Goal: Task Accomplishment & Management: Use online tool/utility

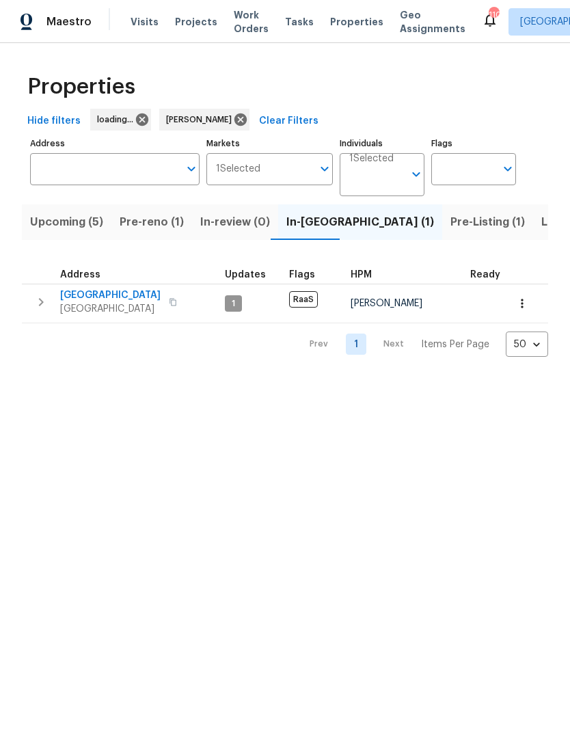
click at [145, 225] on span "Pre-reno (1)" at bounding box center [152, 221] width 64 height 19
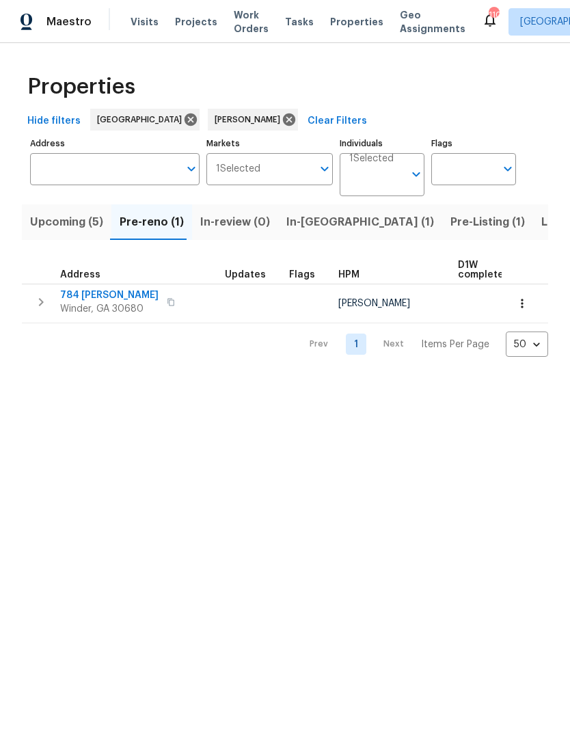
click at [81, 292] on span "784 [PERSON_NAME]" at bounding box center [109, 295] width 98 height 14
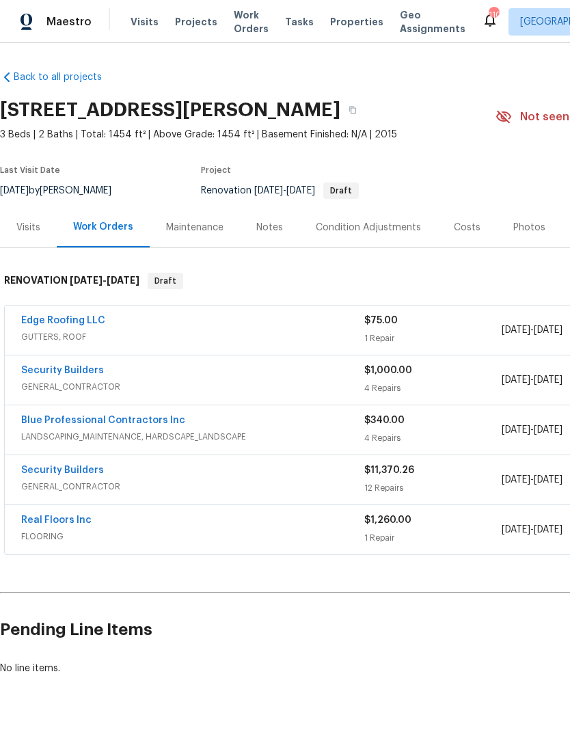
scroll to position [10, 0]
click at [486, 369] on div "$1,000.00 4 Repairs" at bounding box center [432, 379] width 137 height 33
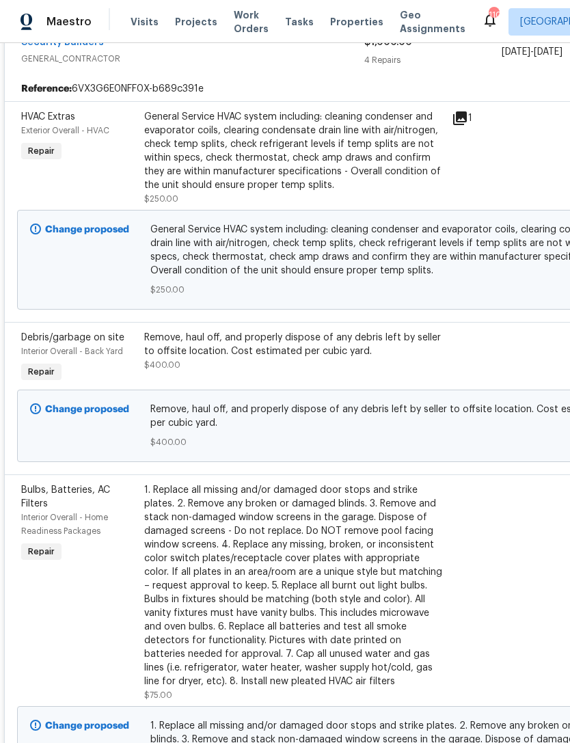
scroll to position [339, 0]
click at [478, 345] on div at bounding box center [477, 357] width 61 height 63
click at [476, 348] on div at bounding box center [477, 357] width 61 height 63
click at [448, 415] on span "Remove, haul off, and properly dispose of any debris left by seller to offsite …" at bounding box center [386, 415] width 472 height 27
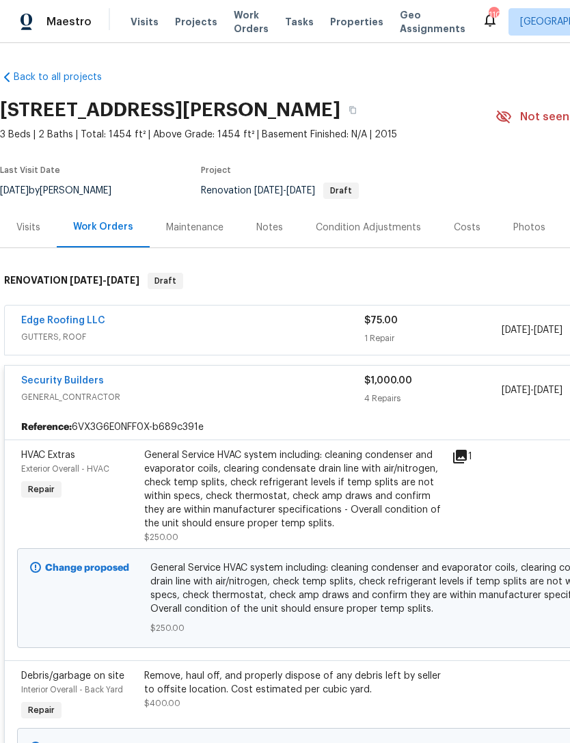
scroll to position [0, 0]
click at [197, 390] on span "GENERAL_CONTRACTOR" at bounding box center [192, 397] width 343 height 14
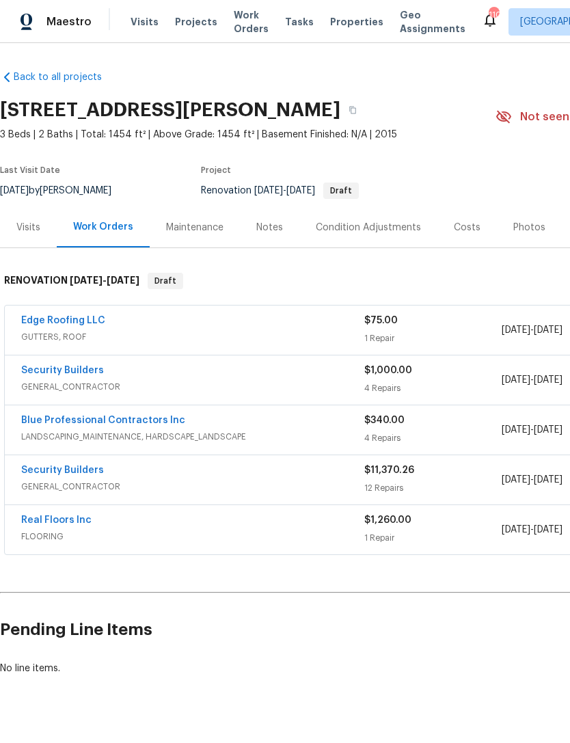
click at [243, 368] on div "Security Builders" at bounding box center [192, 371] width 343 height 16
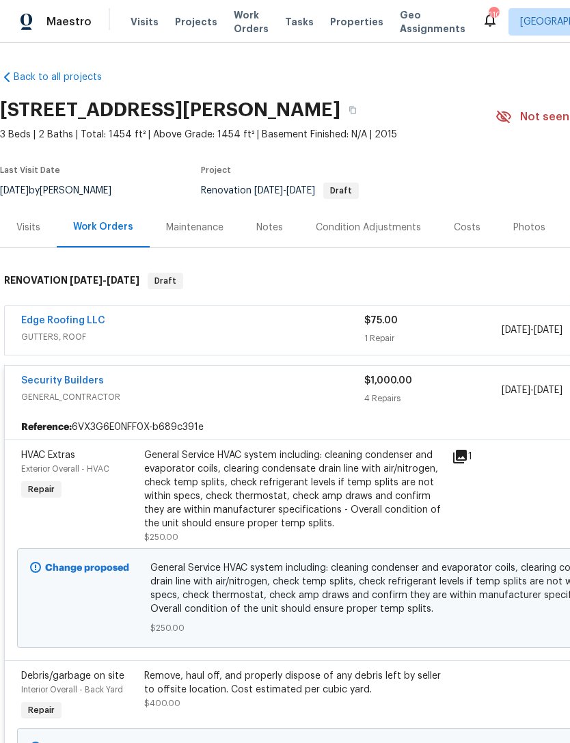
click at [301, 390] on span "GENERAL_CONTRACTOR" at bounding box center [192, 397] width 343 height 14
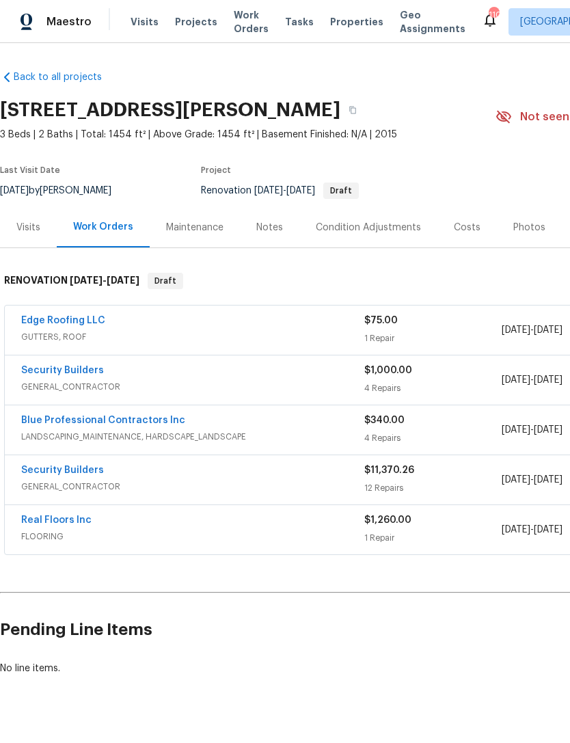
click at [331, 468] on div "Security Builders" at bounding box center [192, 471] width 343 height 16
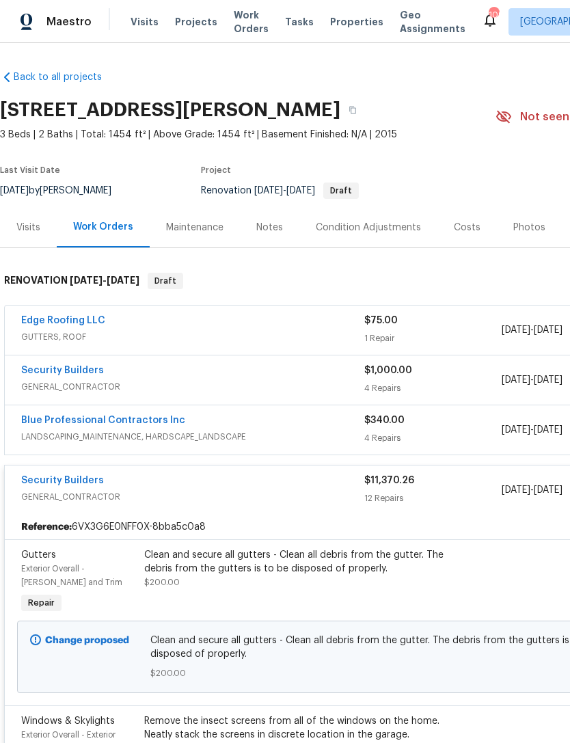
click at [264, 221] on div "Notes" at bounding box center [269, 228] width 27 height 14
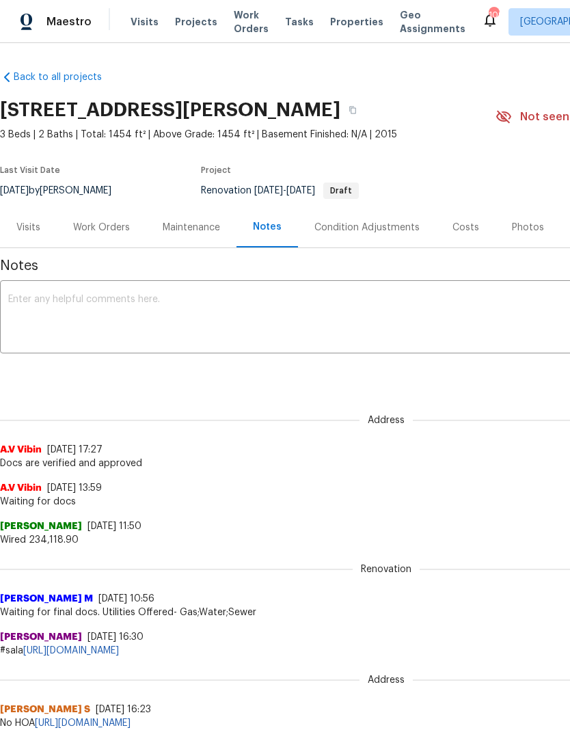
click at [153, 301] on textarea at bounding box center [385, 318] width 755 height 48
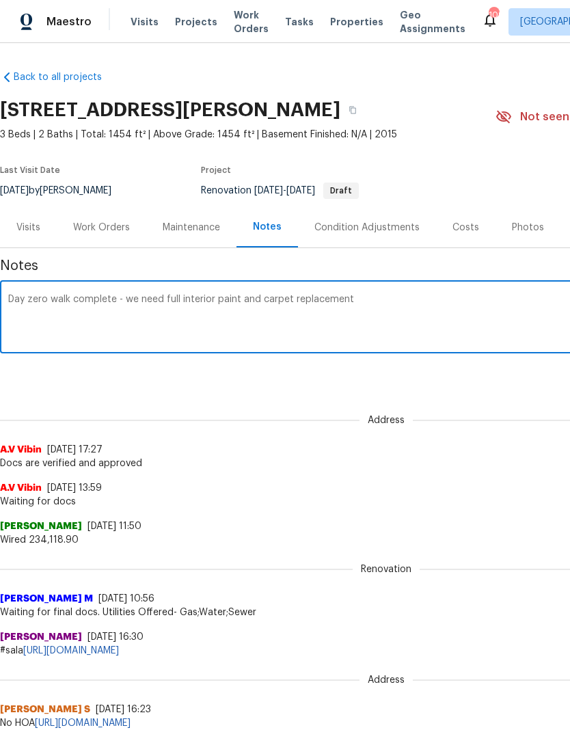
click at [137, 298] on textarea "Day zero walk complete - we need full interior paint and carpet replacement" at bounding box center [385, 318] width 755 height 48
click at [399, 309] on textarea "Day zero walk complete - will need full interior paint and carpet replacement" at bounding box center [385, 318] width 755 height 48
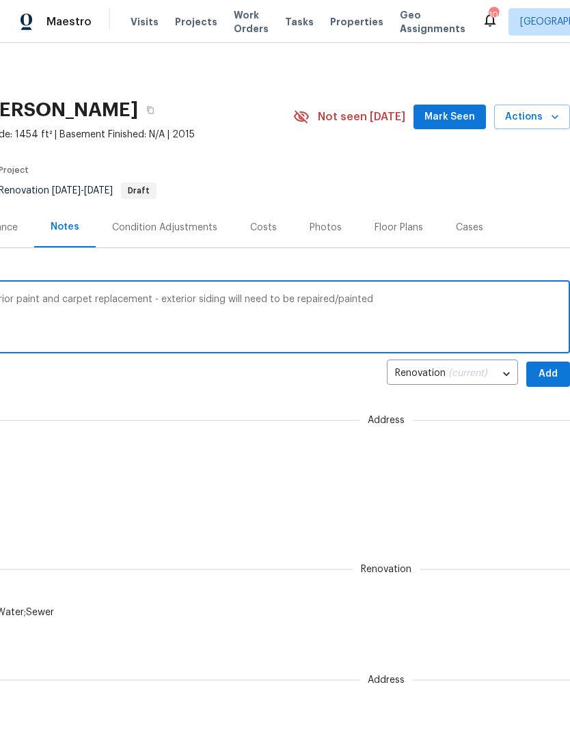
click at [161, 296] on textarea "Day zero walk complete - will need full interior paint and carpet replacement -…" at bounding box center [183, 318] width 755 height 48
click at [482, 291] on div "Day zero walk complete - will need full interior paint and carpet replacement -…" at bounding box center [184, 318] width 772 height 70
click at [480, 296] on textarea "Day zero walk complete - will need full interior paint and carpet replacement -…" at bounding box center [183, 318] width 755 height 48
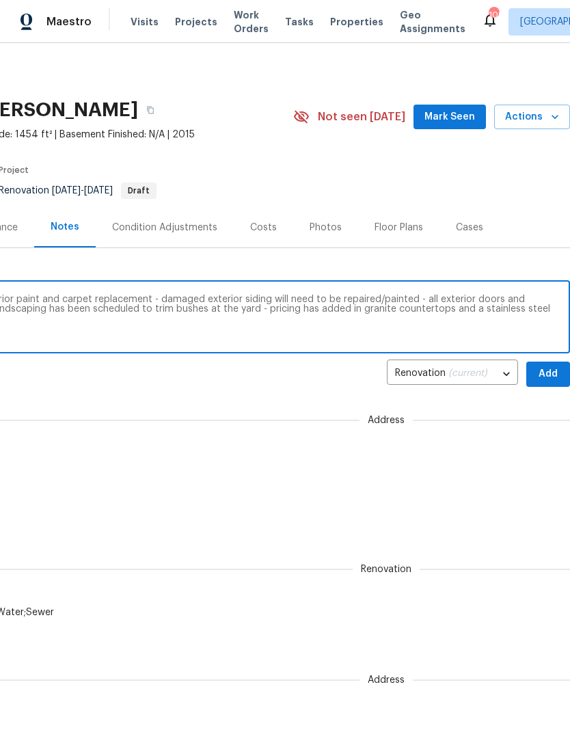
scroll to position [0, 0]
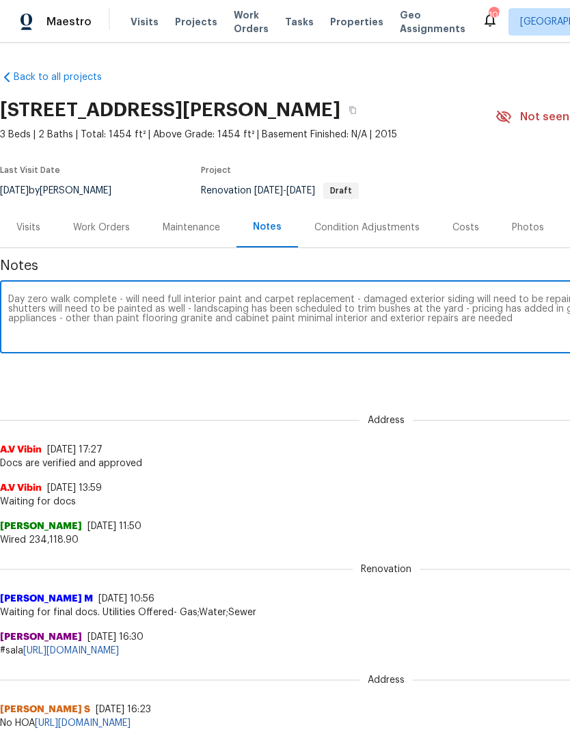
click at [531, 334] on textarea "Day zero walk complete - will need full interior paint and carpet replacement -…" at bounding box center [385, 318] width 755 height 48
type textarea "Day zero walk complete - will need full interior paint and carpet replacement -…"
click at [521, 414] on div "Address A.V Vibin [DATE] 17:27 Docs are verified and approved" at bounding box center [386, 434] width 772 height 72
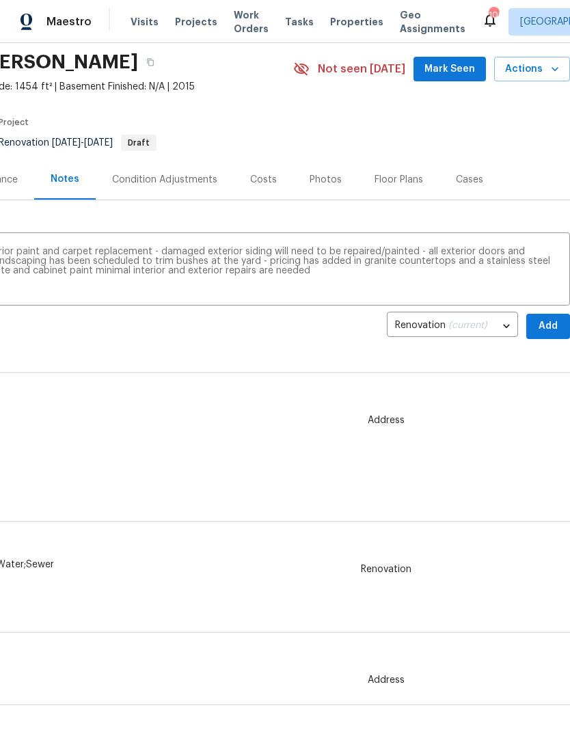
scroll to position [48, 202]
click at [546, 321] on span "Add" at bounding box center [548, 325] width 22 height 17
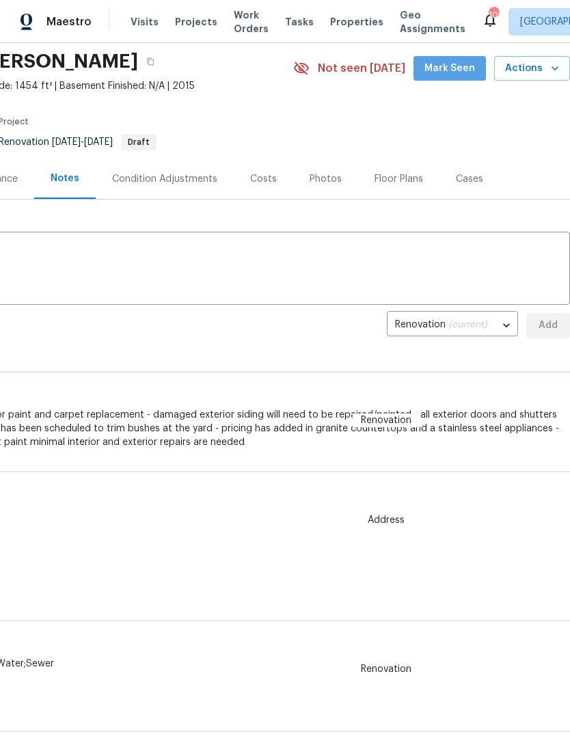
click at [458, 72] on span "Mark Seen" at bounding box center [449, 68] width 51 height 17
